Goal: Task Accomplishment & Management: Manage account settings

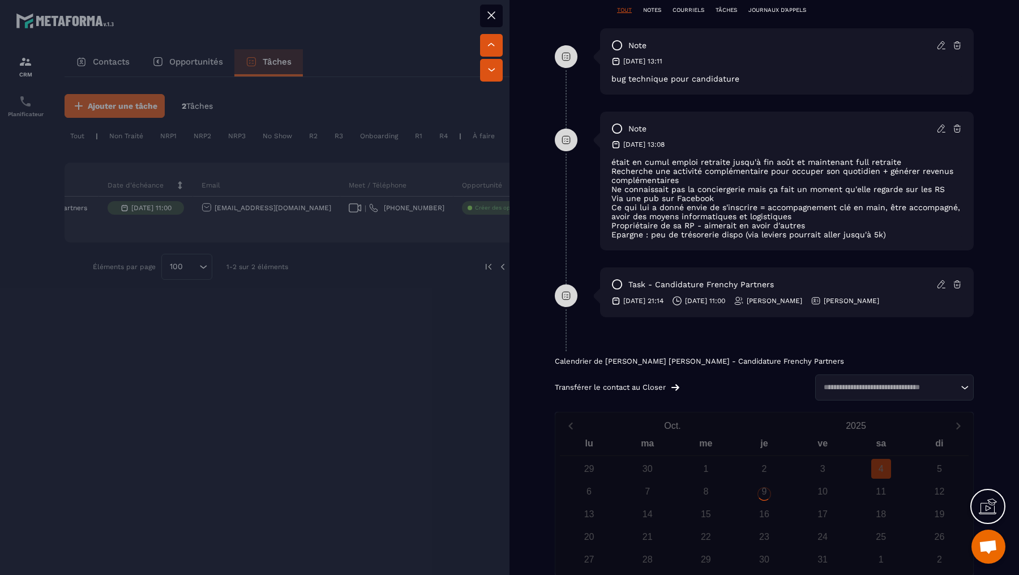
scroll to position [722, 0]
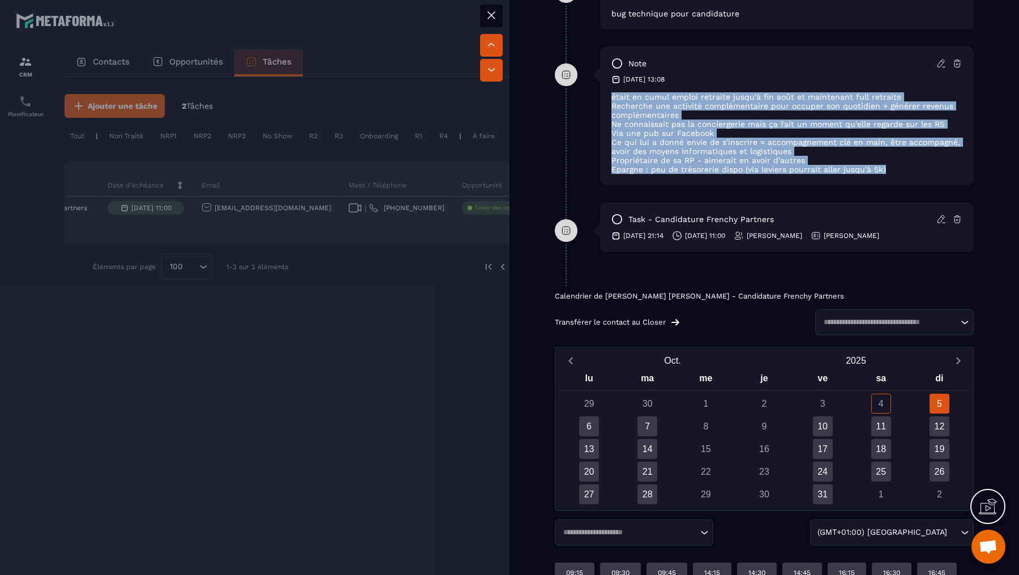
drag, startPoint x: 897, startPoint y: 174, endPoint x: 602, endPoint y: 89, distance: 307.3
click at [602, 89] on div "note [DATE] 13:08 était en cumul emploi retraite jusqu'à fin août et maintenant…" at bounding box center [787, 115] width 374 height 139
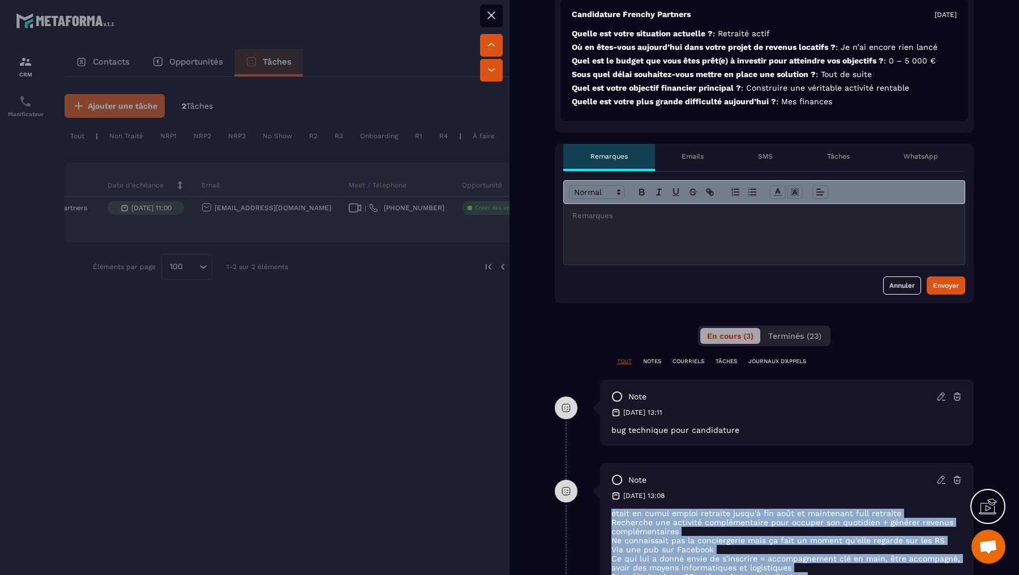
scroll to position [381, 0]
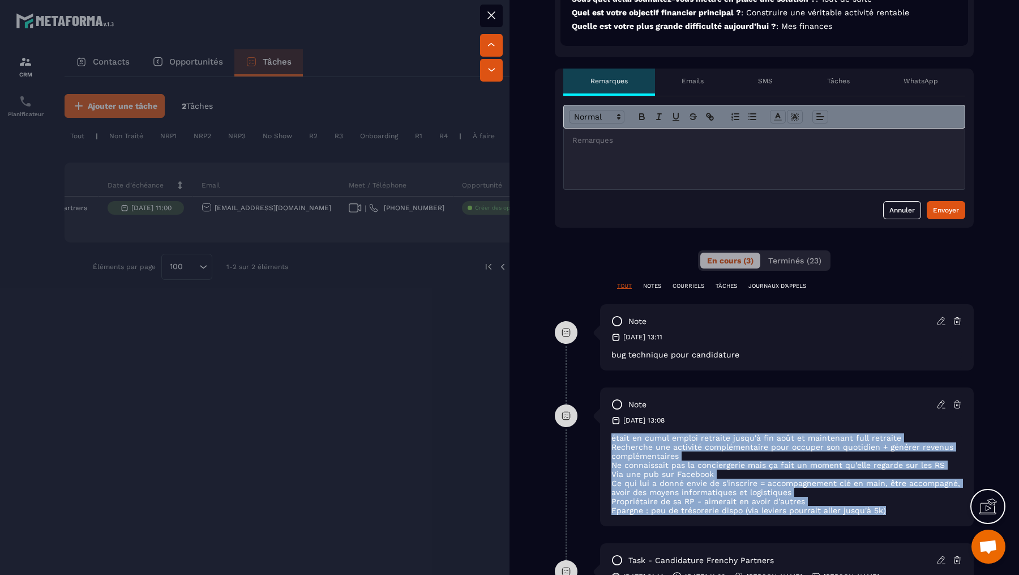
click at [848, 332] on div "[DATE] 13:11" at bounding box center [786, 336] width 351 height 9
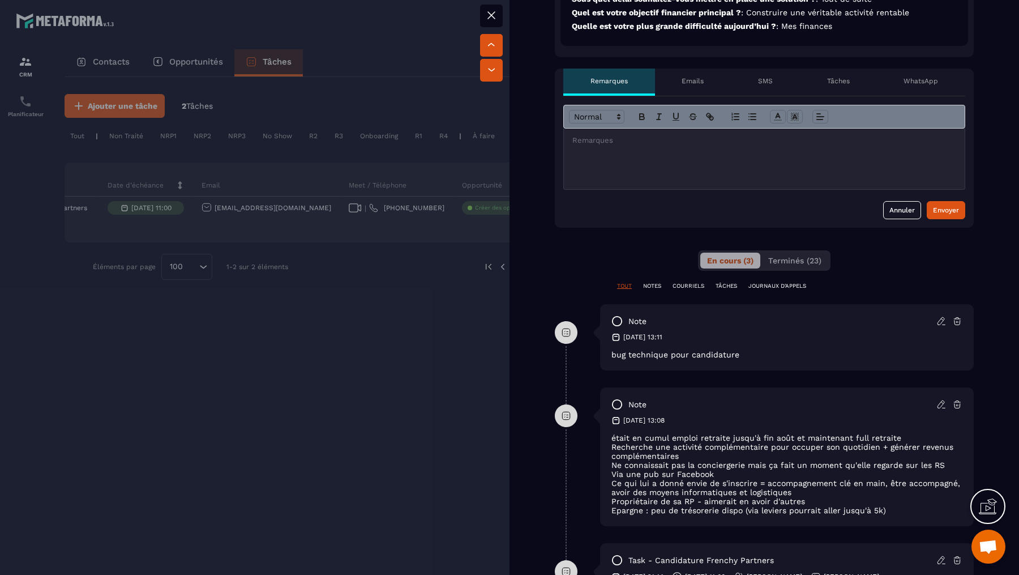
click at [848, 332] on div "[DATE] 13:11" at bounding box center [786, 336] width 351 height 9
click at [345, 300] on div at bounding box center [509, 287] width 1019 height 575
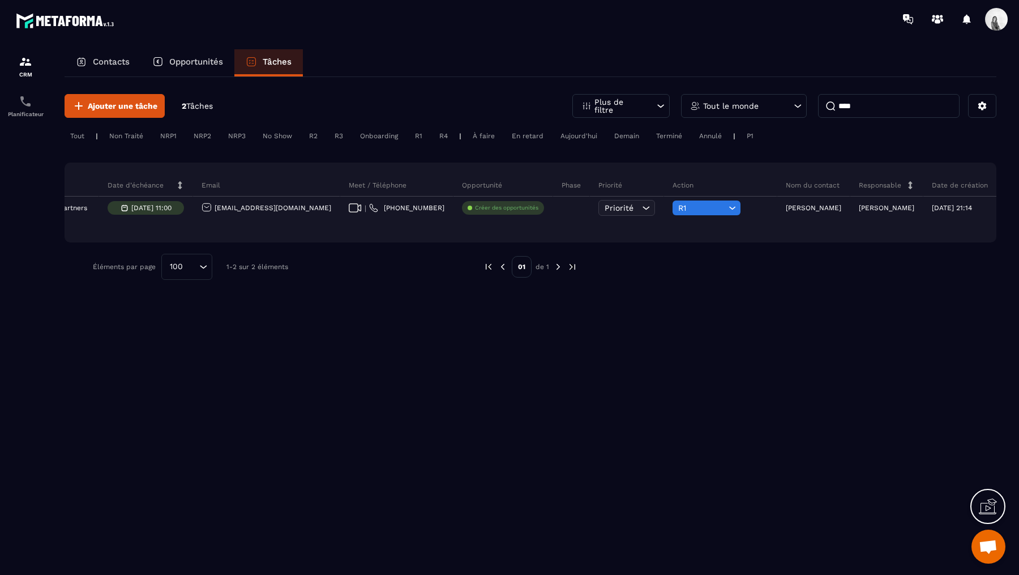
click at [877, 95] on input "****" at bounding box center [889, 106] width 142 height 24
click at [877, 96] on input "****" at bounding box center [889, 106] width 142 height 24
click at [780, 114] on div "Tout le monde" at bounding box center [744, 106] width 126 height 24
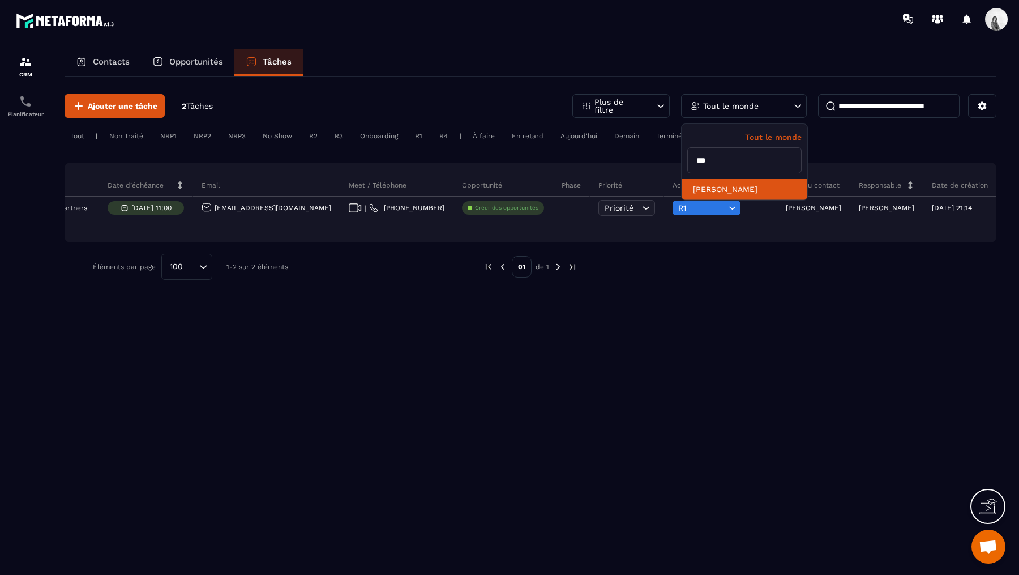
click at [755, 191] on li "[PERSON_NAME]" at bounding box center [745, 189] width 126 height 21
